Goal: Information Seeking & Learning: Learn about a topic

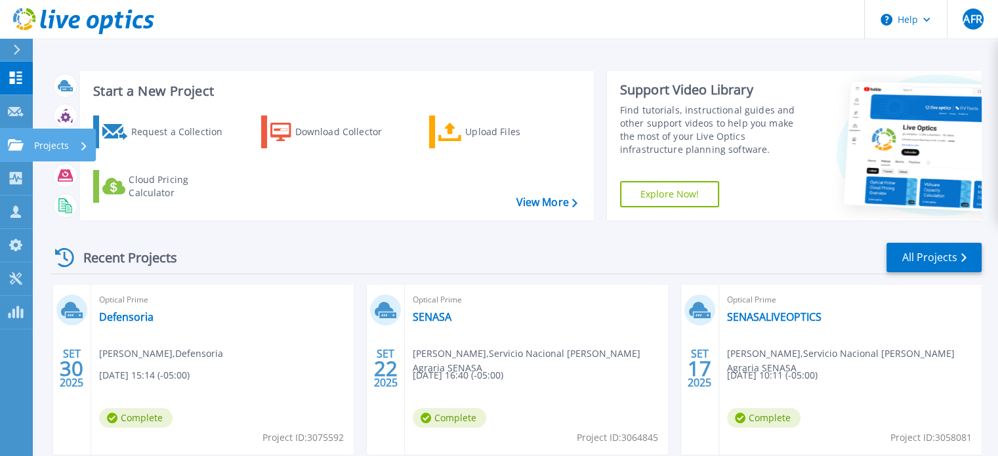
click at [58, 147] on p "Projects" at bounding box center [51, 146] width 35 height 34
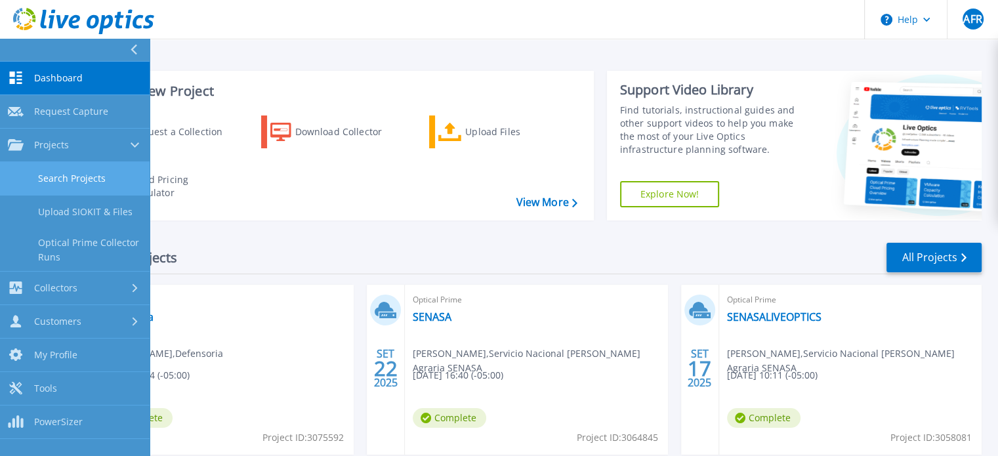
click at [81, 171] on link "Search Projects" at bounding box center [75, 178] width 150 height 33
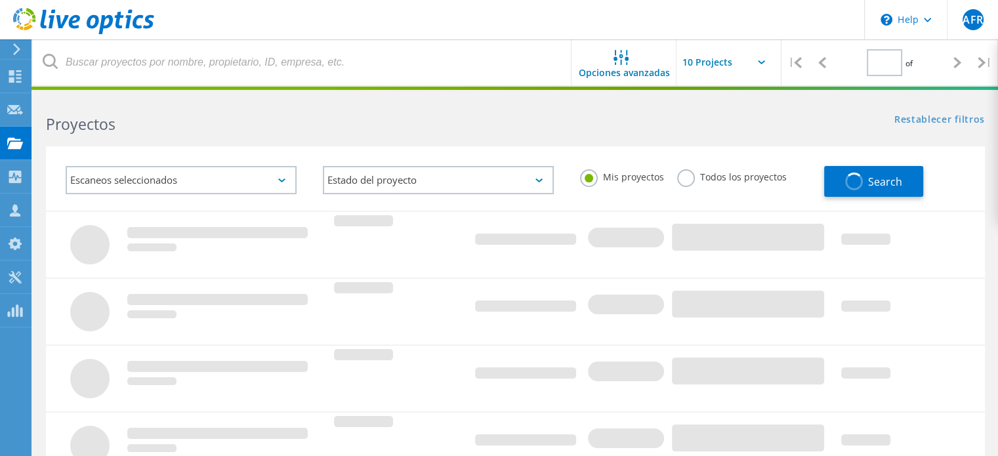
type input "1"
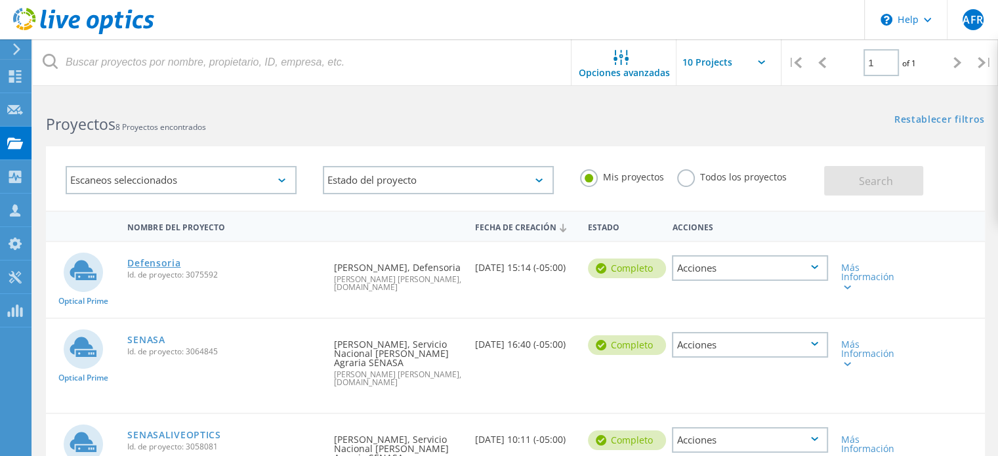
click at [162, 263] on link "Defensoria" at bounding box center [153, 263] width 53 height 9
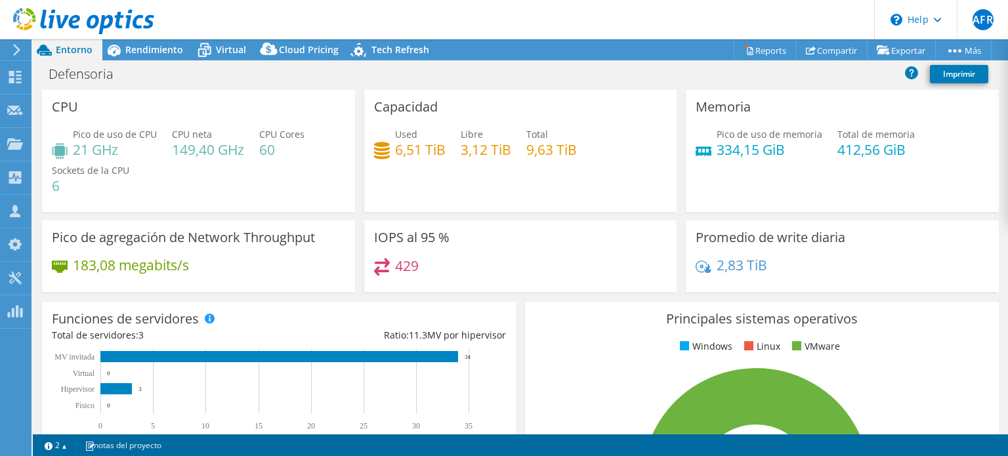
select select "USD"
drag, startPoint x: 90, startPoint y: 263, endPoint x: 117, endPoint y: 267, distance: 27.3
click at [117, 267] on h4 "183,08 megabits/s" at bounding box center [131, 265] width 116 height 14
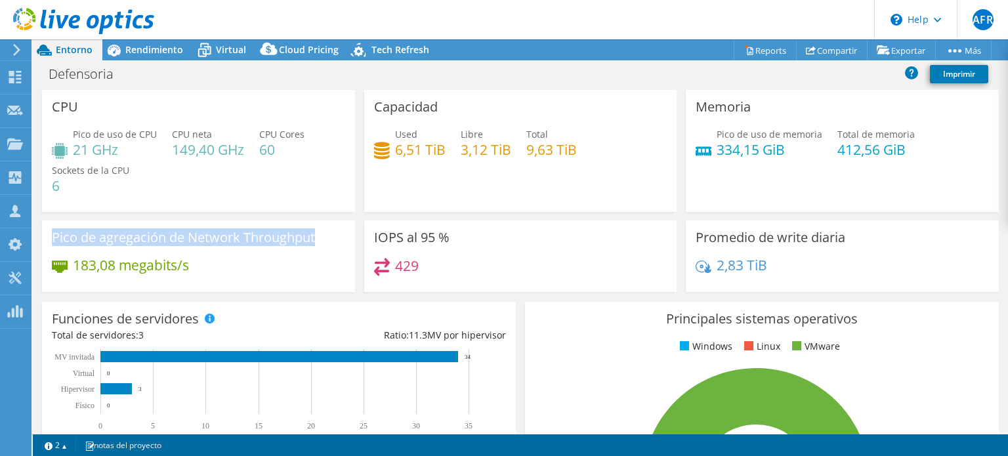
drag, startPoint x: 53, startPoint y: 236, endPoint x: 321, endPoint y: 236, distance: 268.5
click at [321, 236] on div "Pico de agregación de Network Throughput 183,08 megabits/s" at bounding box center [198, 257] width 313 height 72
copy h3 "Pico de agregación de Network Throughput"
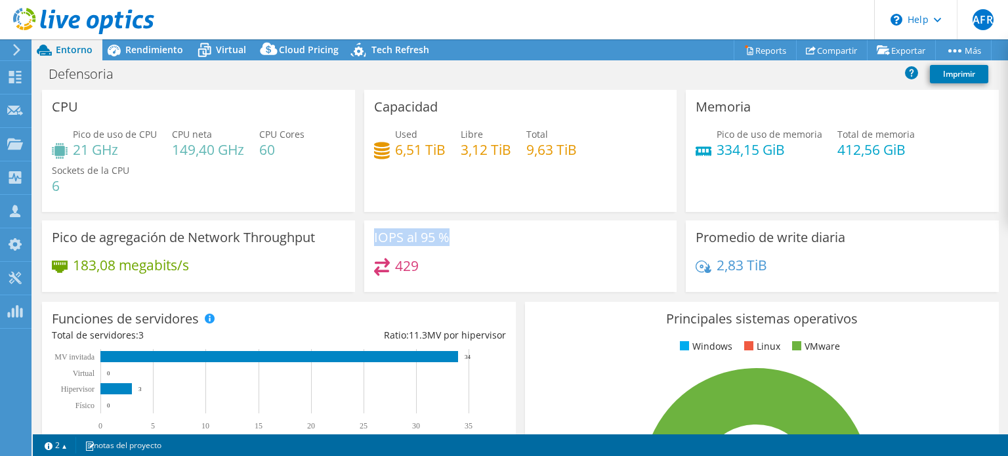
drag, startPoint x: 370, startPoint y: 232, endPoint x: 453, endPoint y: 236, distance: 82.8
click at [453, 236] on div "IOPS al 95 % 429" at bounding box center [520, 257] width 313 height 72
copy h3 "IOPS al 95 %"
drag, startPoint x: 394, startPoint y: 228, endPoint x: 394, endPoint y: 236, distance: 7.9
click at [394, 230] on h3 "IOPS al 95 %" at bounding box center [411, 237] width 75 height 14
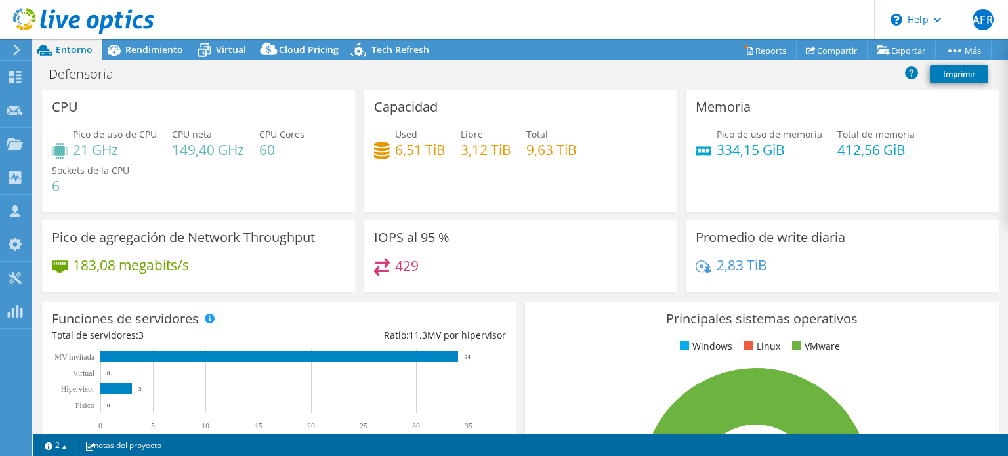
click at [394, 236] on h3 "IOPS al 95 %" at bounding box center [411, 237] width 75 height 14
copy div "IOPS al 95 %"
click at [512, 223] on div "IOPS al 95 % 429" at bounding box center [520, 257] width 313 height 72
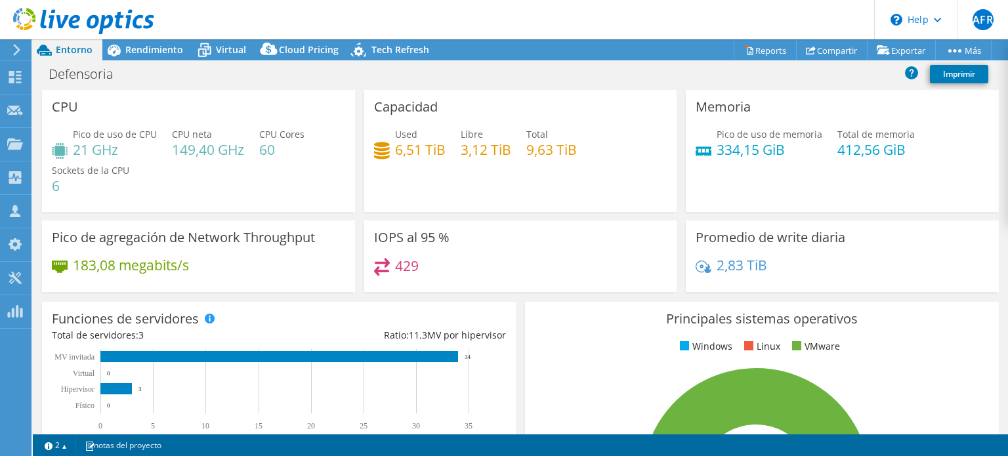
click at [512, 201] on div "Capacidad Used 6,51 TiB Libre 3,12 TiB Total 9,63 TiB" at bounding box center [520, 151] width 313 height 122
drag, startPoint x: 690, startPoint y: 232, endPoint x: 839, endPoint y: 240, distance: 149.9
click at [839, 240] on h3 "Promedio de write diaria" at bounding box center [771, 237] width 150 height 14
copy h3 "Promedio de write diaria"
